Goal: Entertainment & Leisure: Consume media (video, audio)

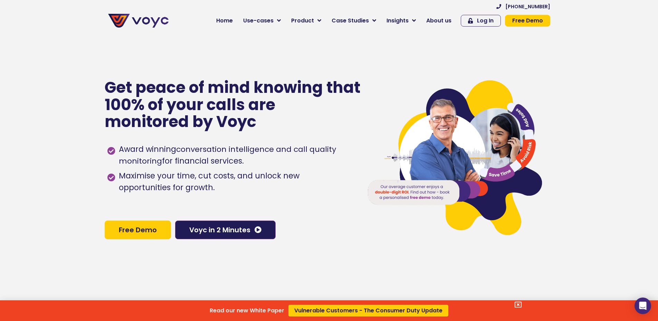
click at [263, 21] on div "Read our new White Paper Vulnerable Customers - The Consumer Duty Update" at bounding box center [329, 160] width 658 height 321
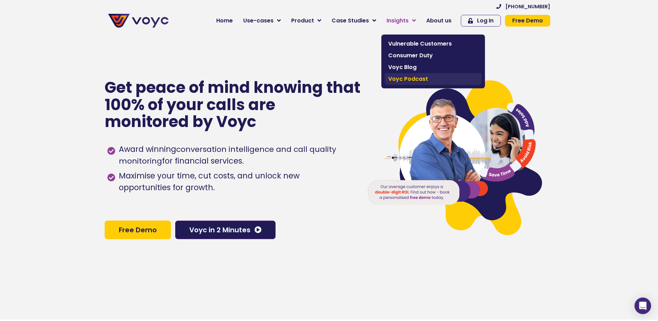
click at [397, 80] on span "Voyc Podcast" at bounding box center [433, 79] width 90 height 8
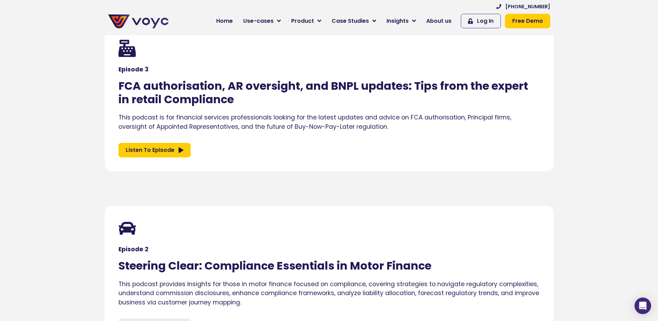
scroll to position [414, 0]
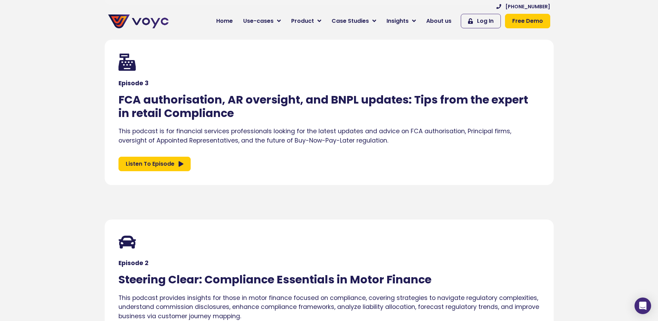
click at [181, 162] on icon at bounding box center [180, 164] width 5 height 6
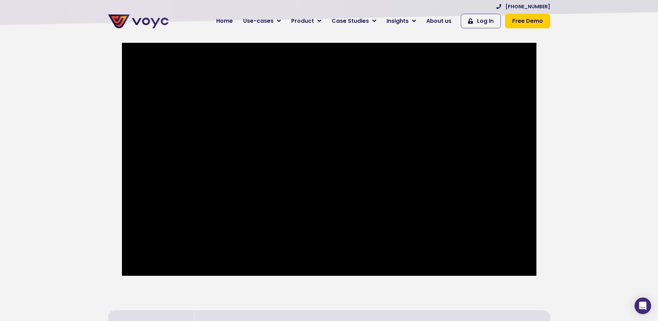
scroll to position [104, 0]
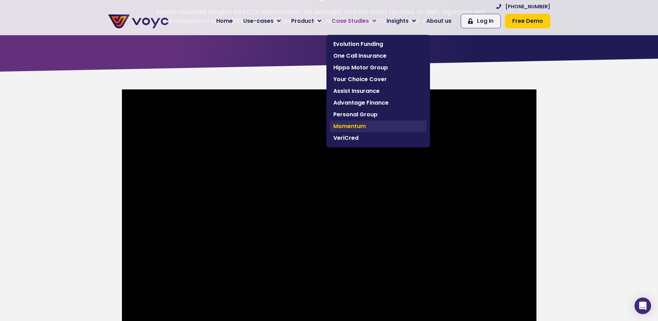
click at [357, 130] on span "Momentum" at bounding box center [378, 126] width 90 height 8
